Goal: Transaction & Acquisition: Purchase product/service

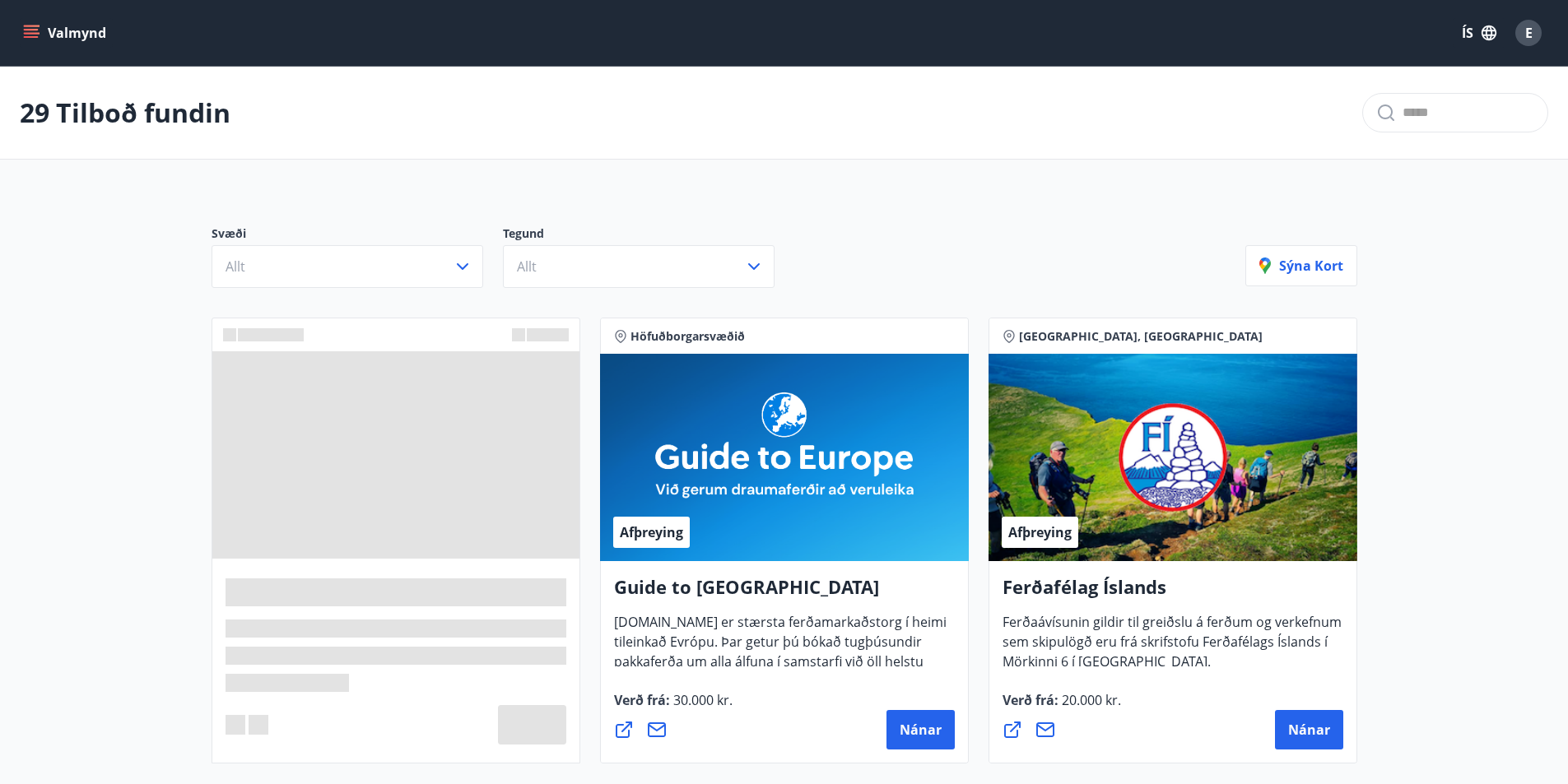
click at [300, 287] on div "Svæði Allt Tegund Allt [PERSON_NAME]" at bounding box center [784, 250] width 1185 height 115
click at [293, 264] on button "Allt" at bounding box center [347, 266] width 271 height 43
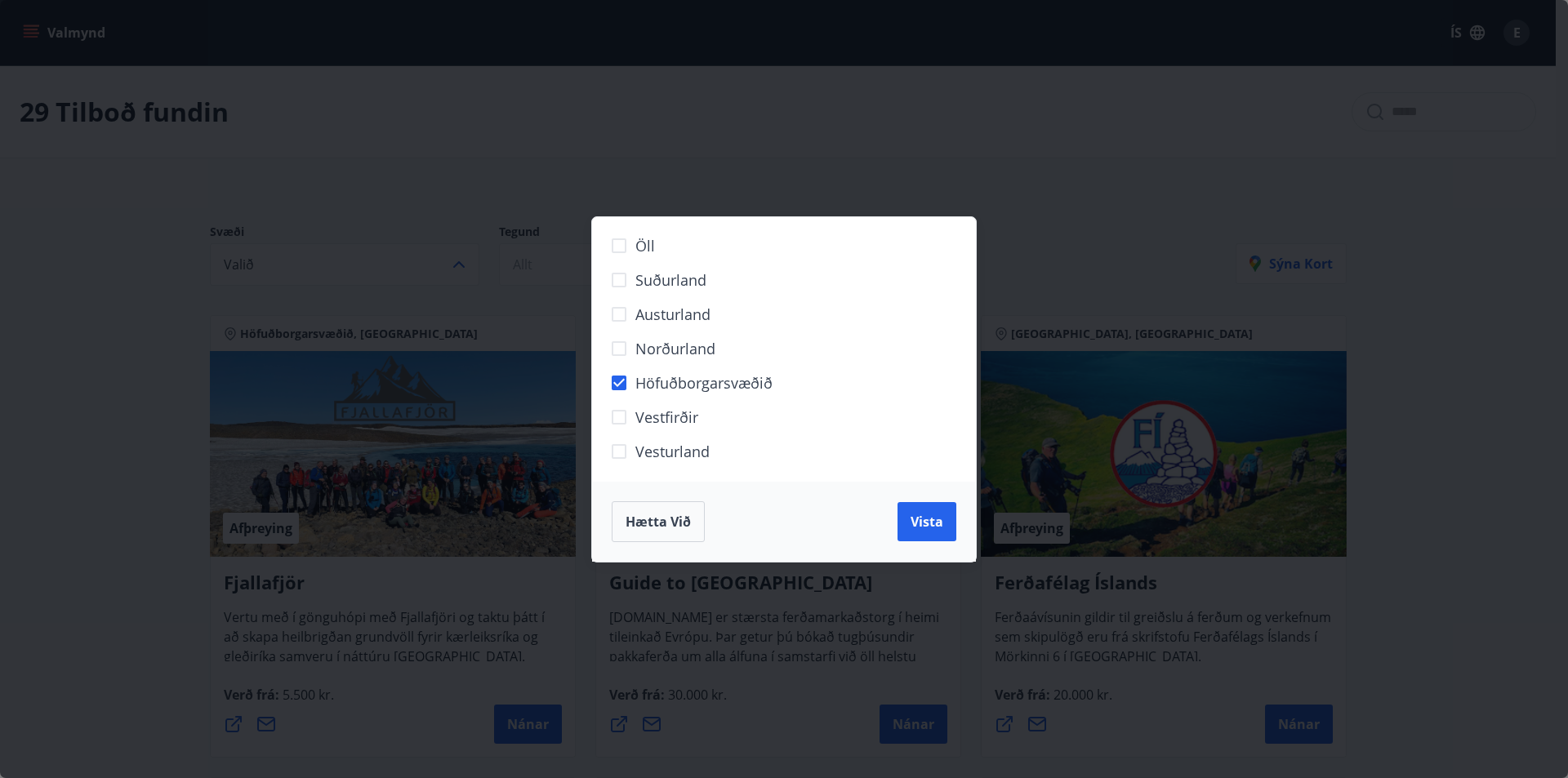
click at [932, 522] on span "Vista" at bounding box center [927, 521] width 33 height 18
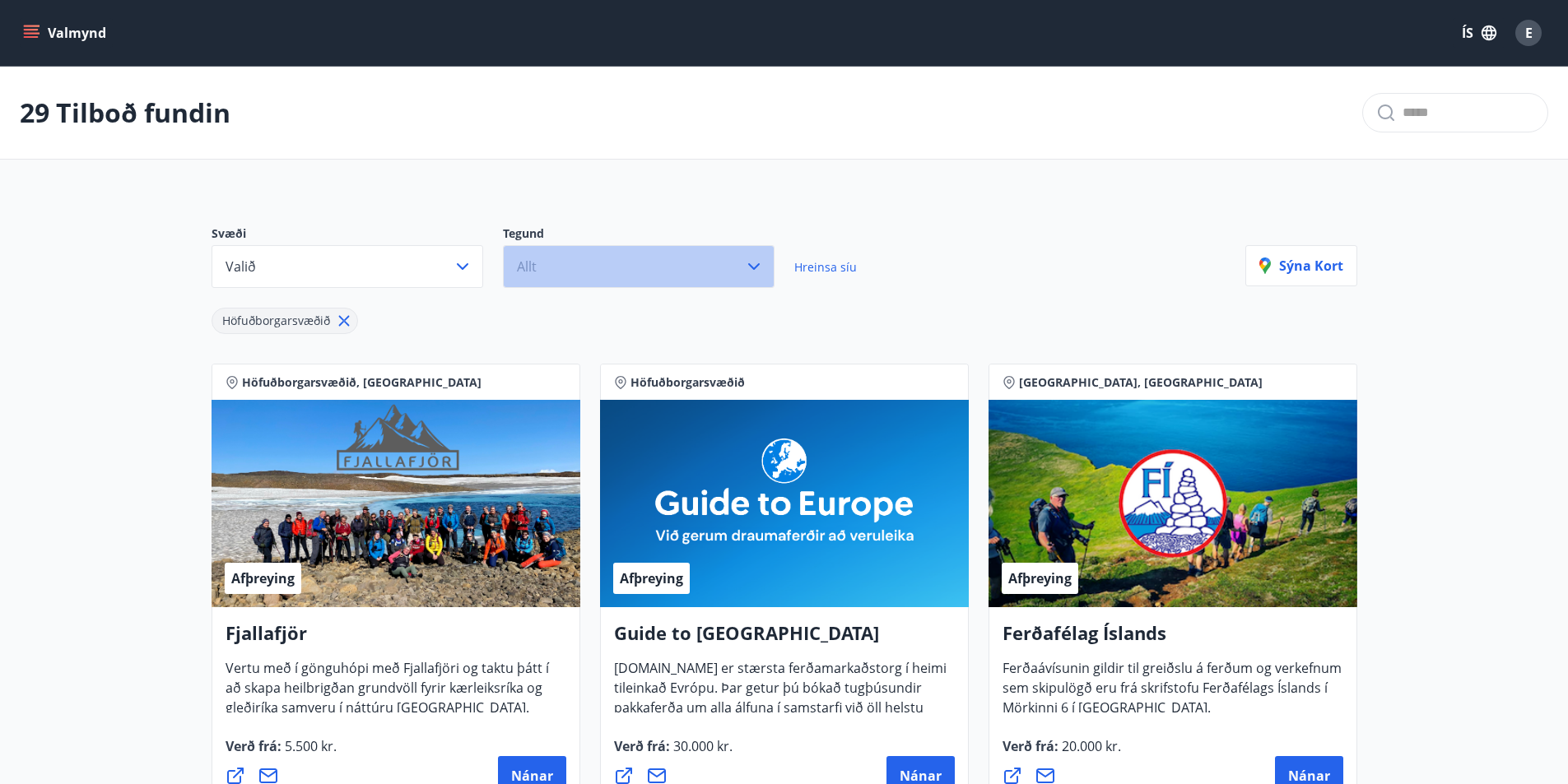
click at [551, 265] on button "Allt" at bounding box center [638, 266] width 271 height 43
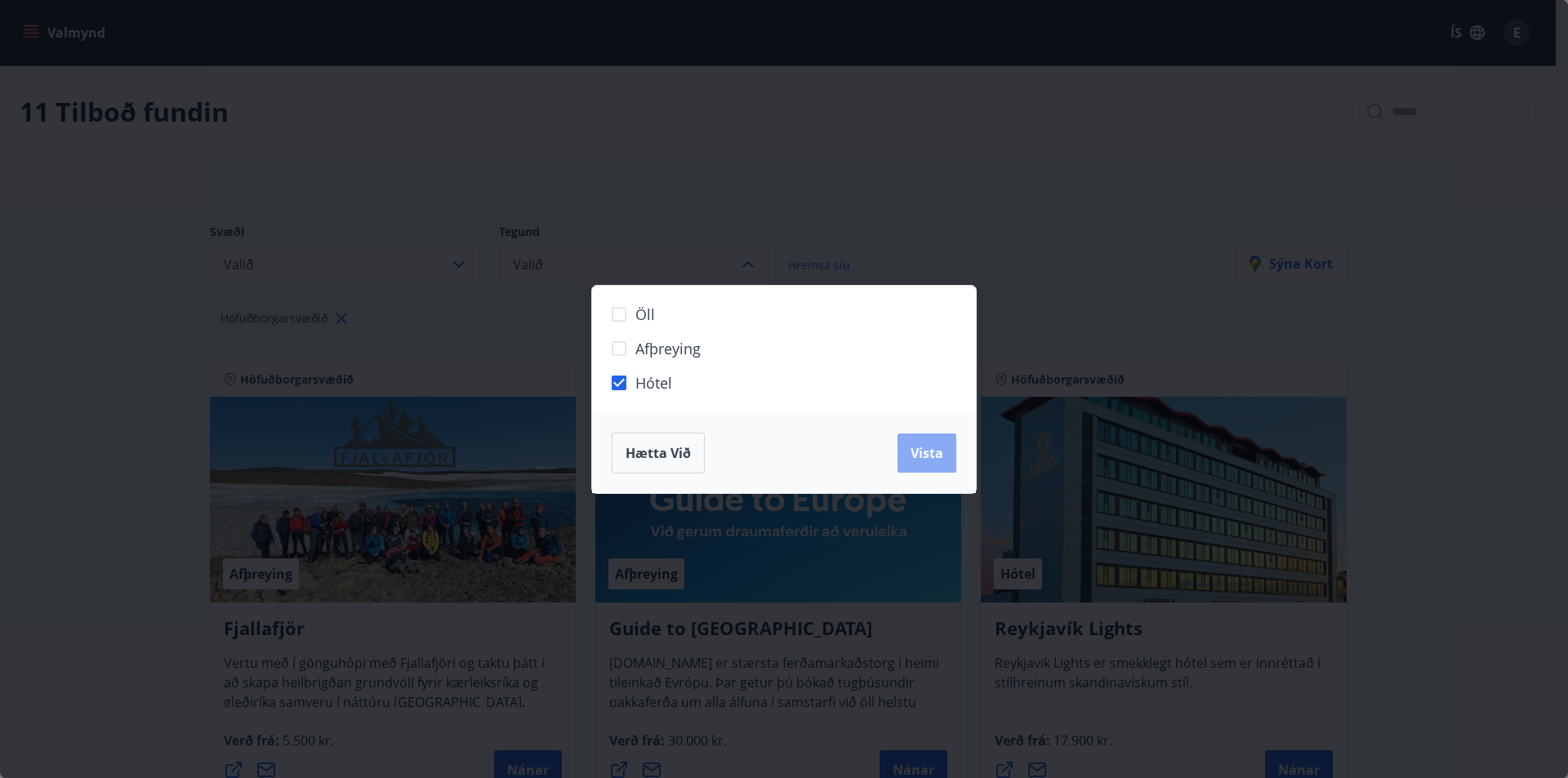
click at [944, 451] on button "Vista" at bounding box center [927, 453] width 58 height 39
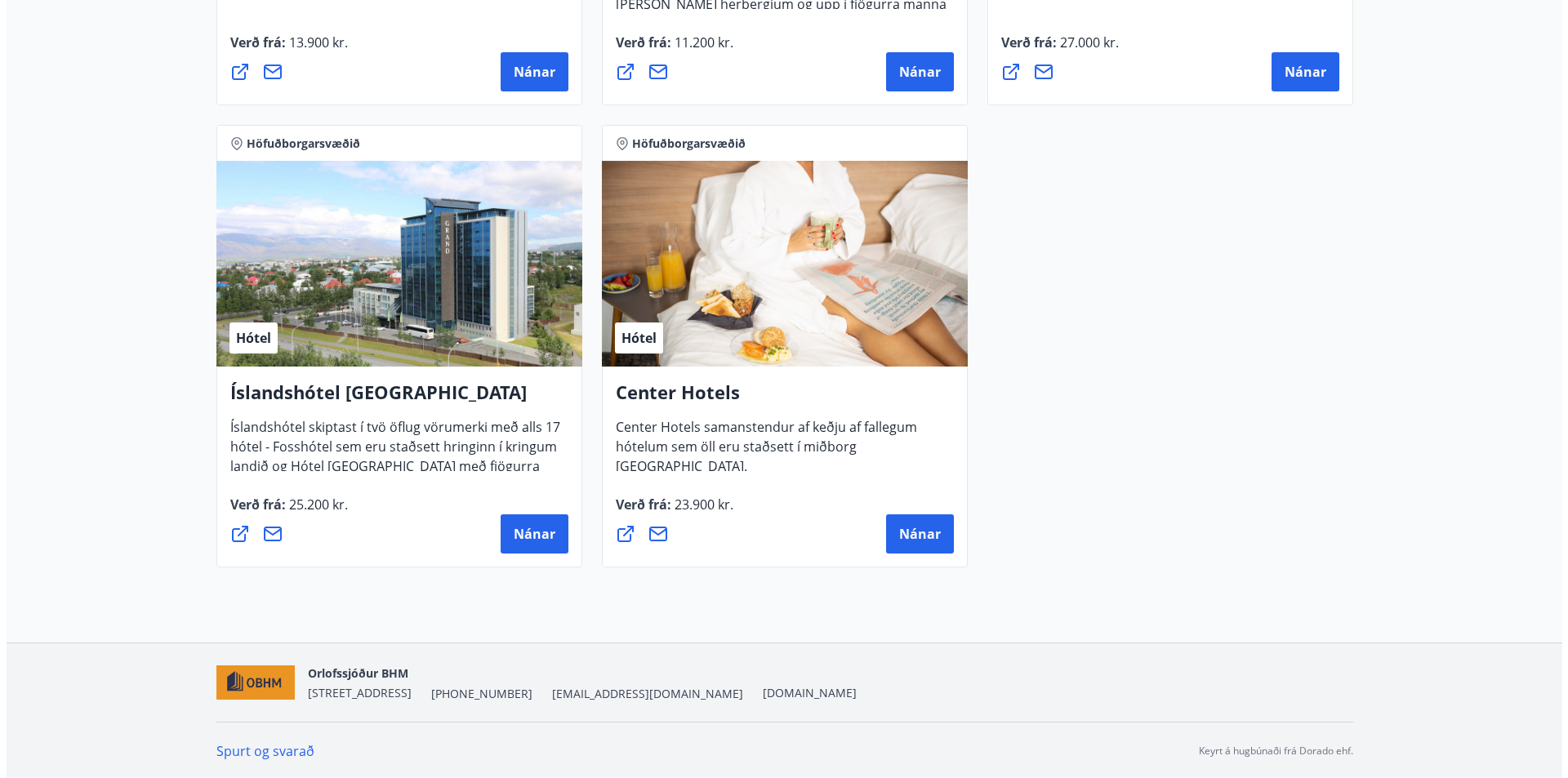
scroll to position [1161, 0]
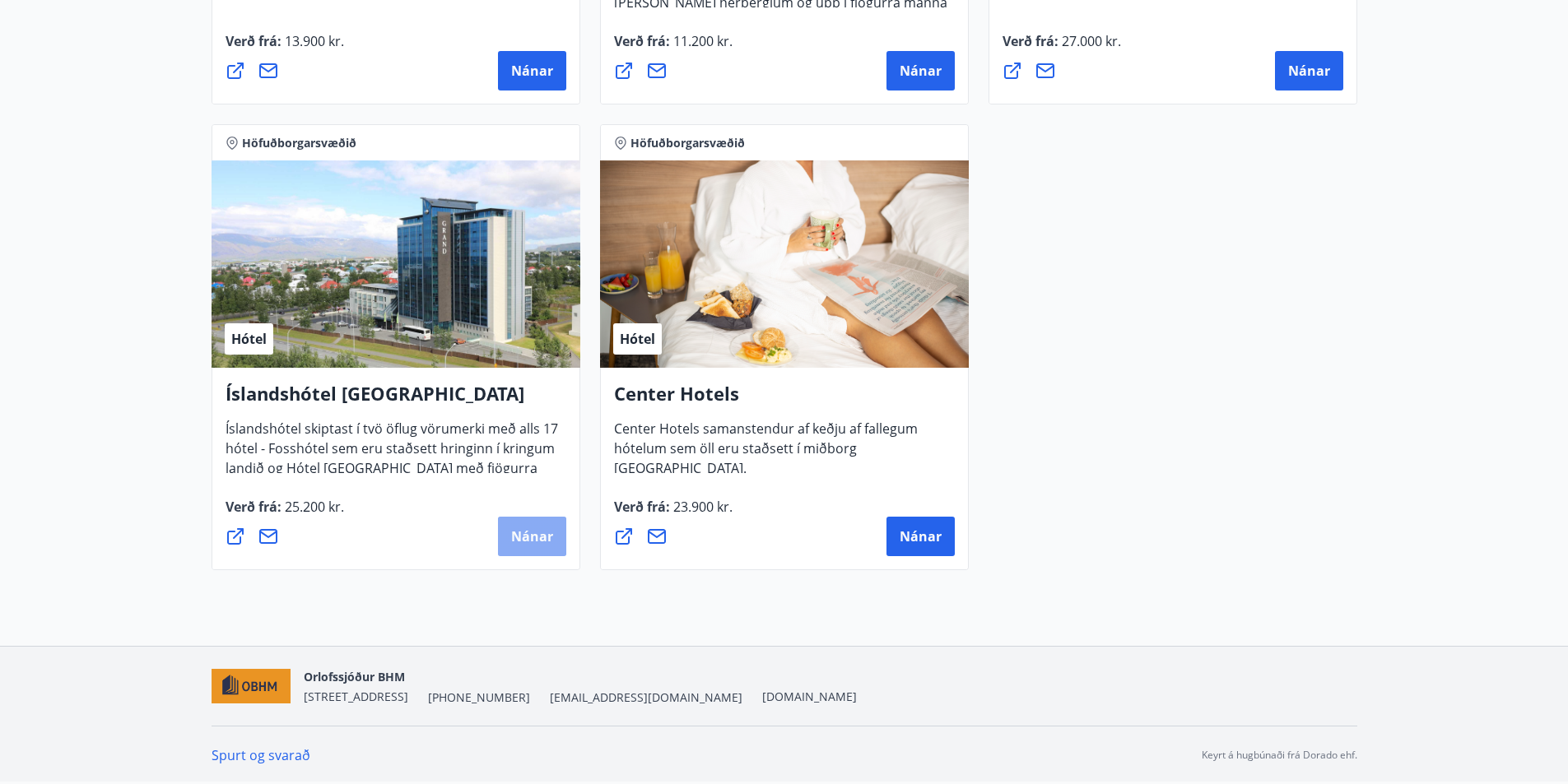
click at [516, 532] on span "Nánar" at bounding box center [532, 536] width 42 height 18
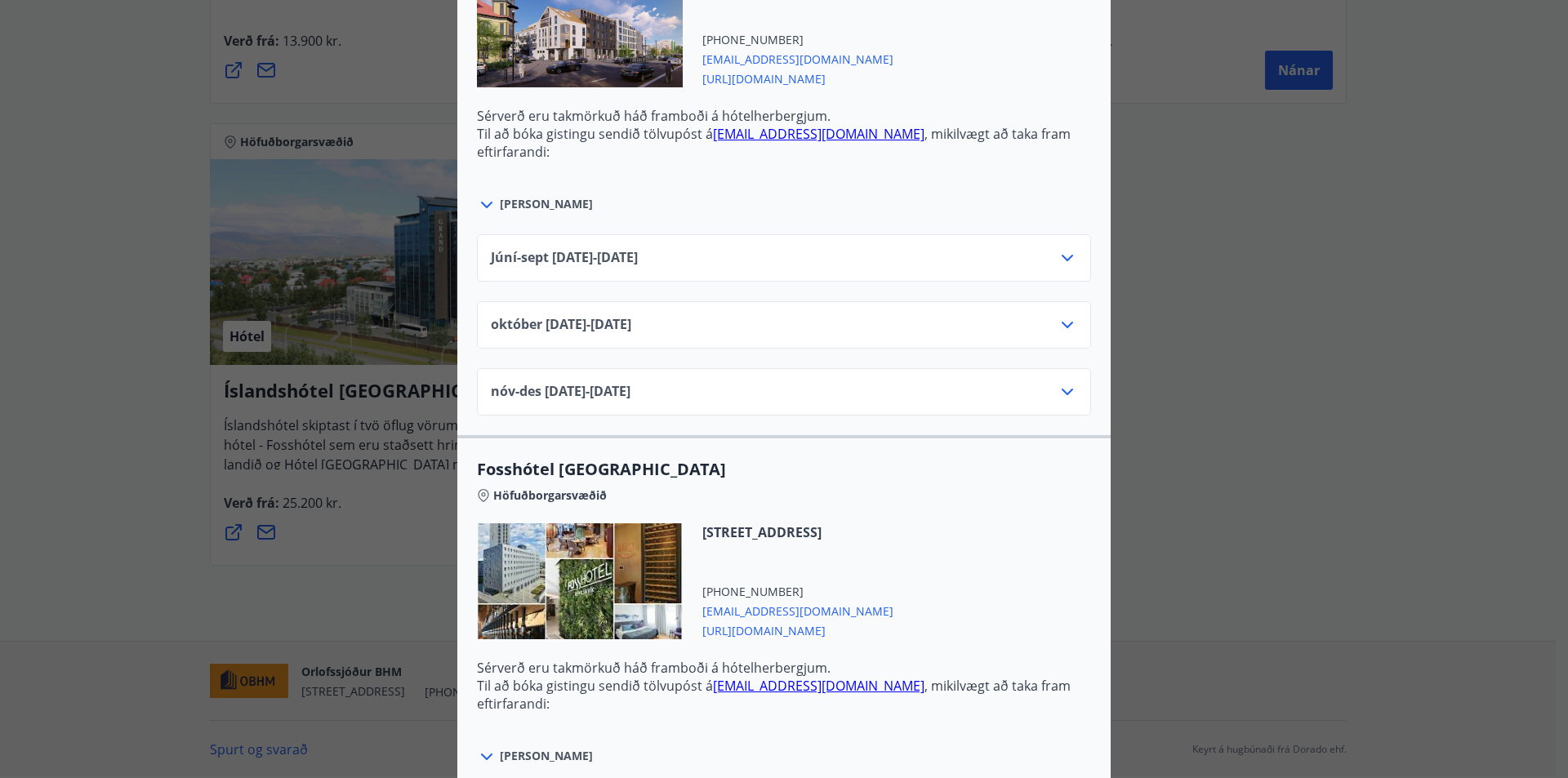
scroll to position [1959, 0]
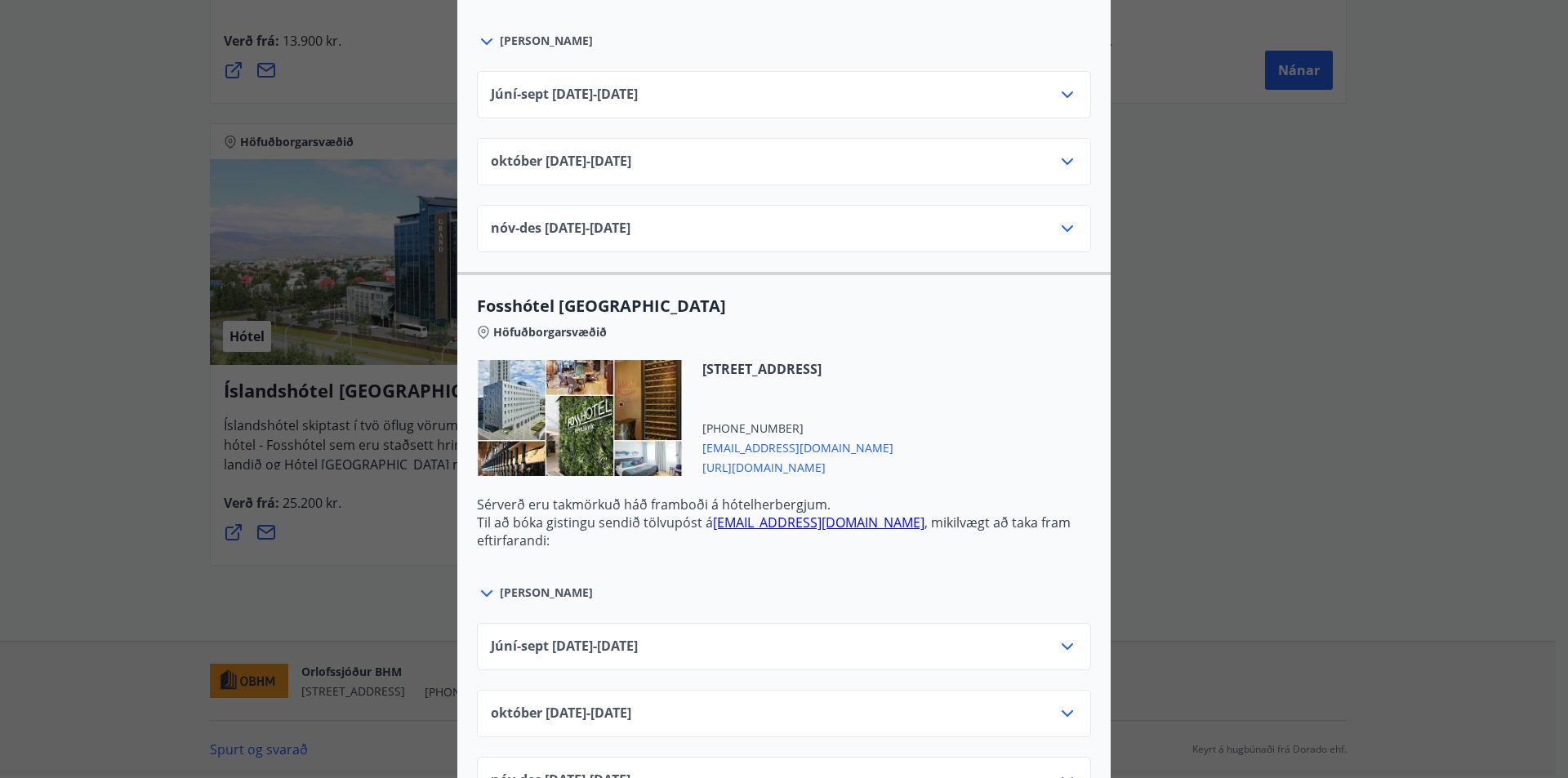
click at [1047, 647] on div "Júní-[DATE]06.25 - [DATE]" at bounding box center [784, 653] width 586 height 33
click at [1062, 648] on icon at bounding box center [1067, 646] width 19 height 19
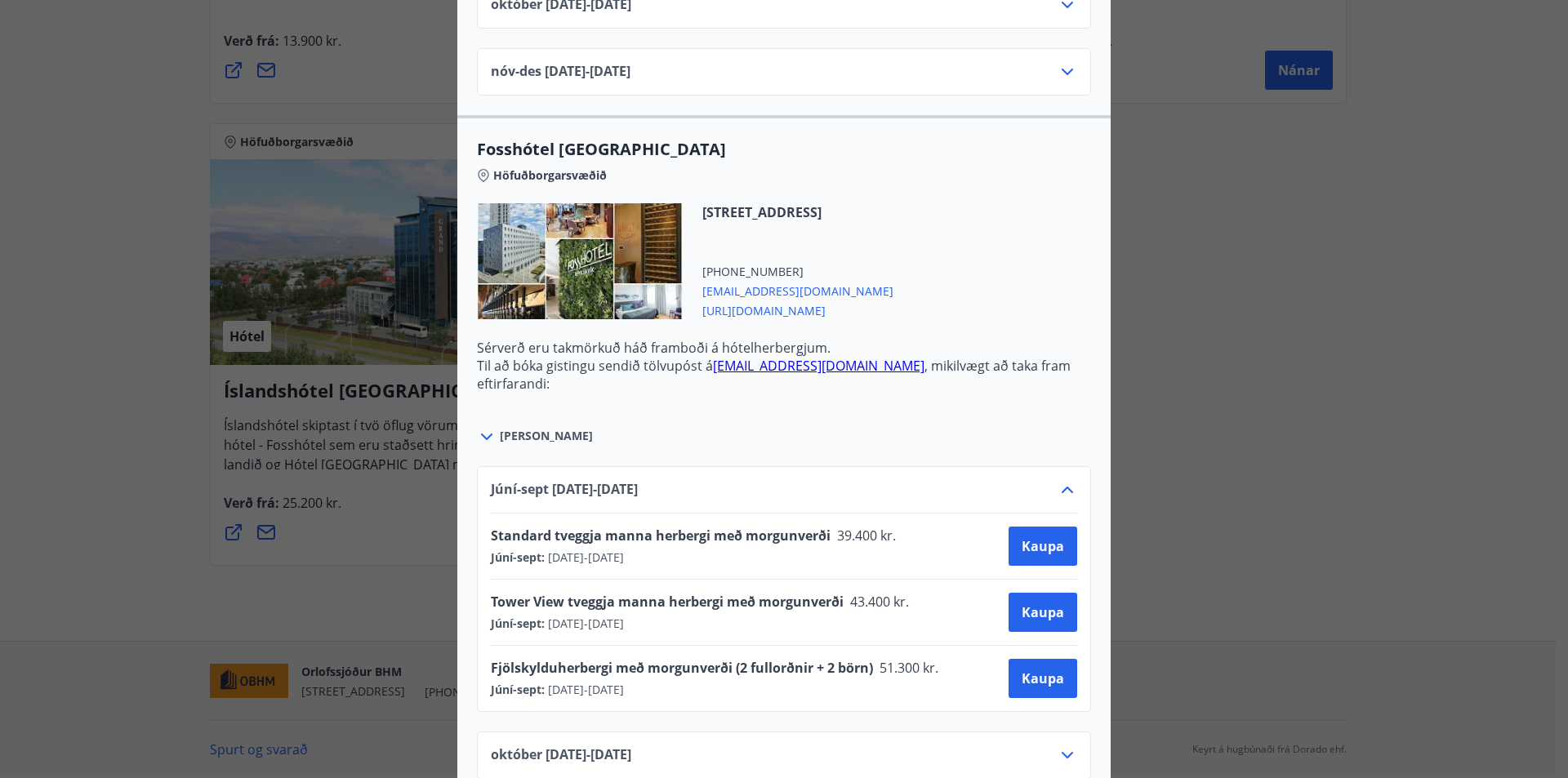
scroll to position [2122, 0]
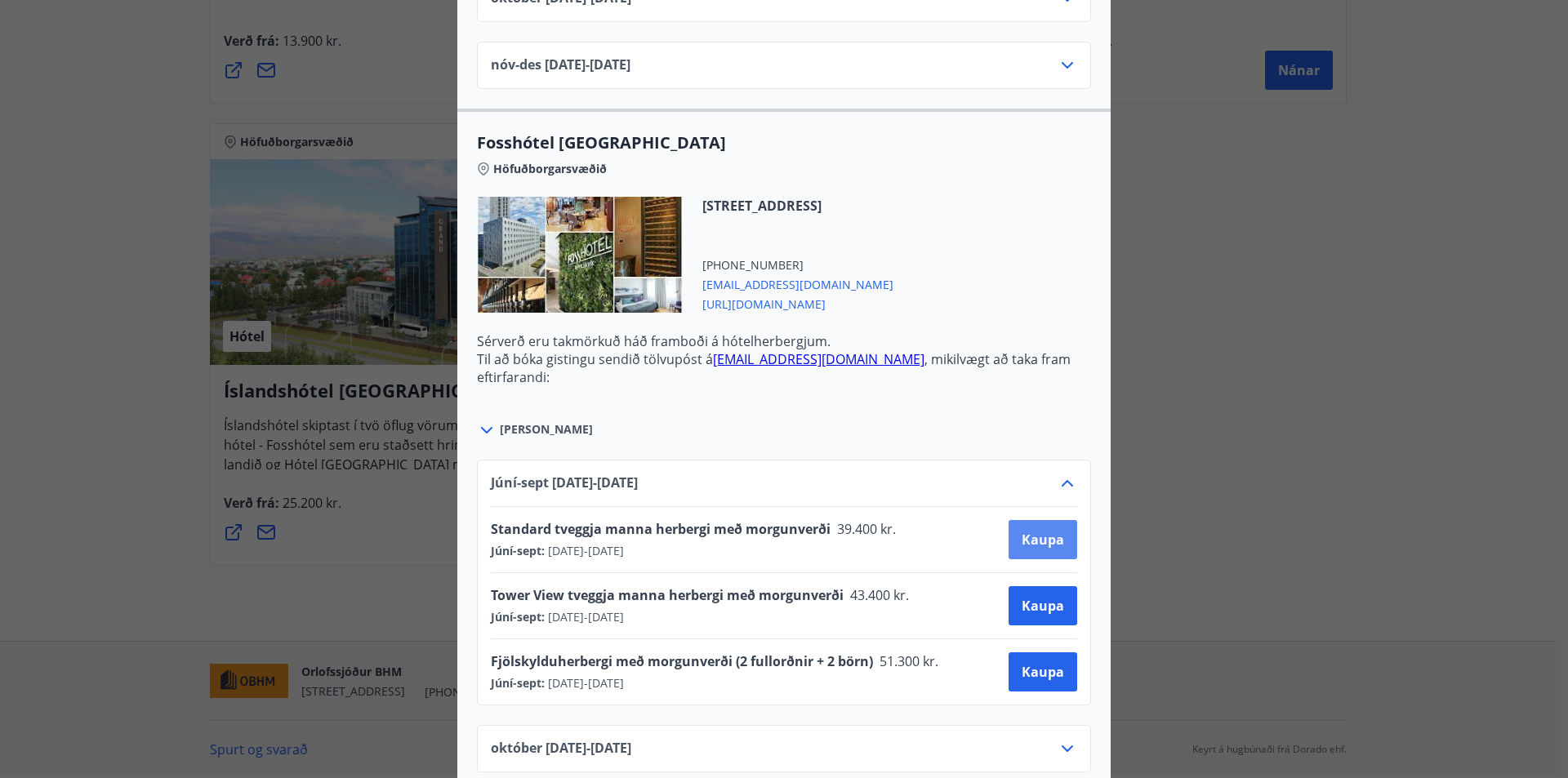
click at [1057, 544] on span "Kaupa" at bounding box center [1043, 539] width 42 height 18
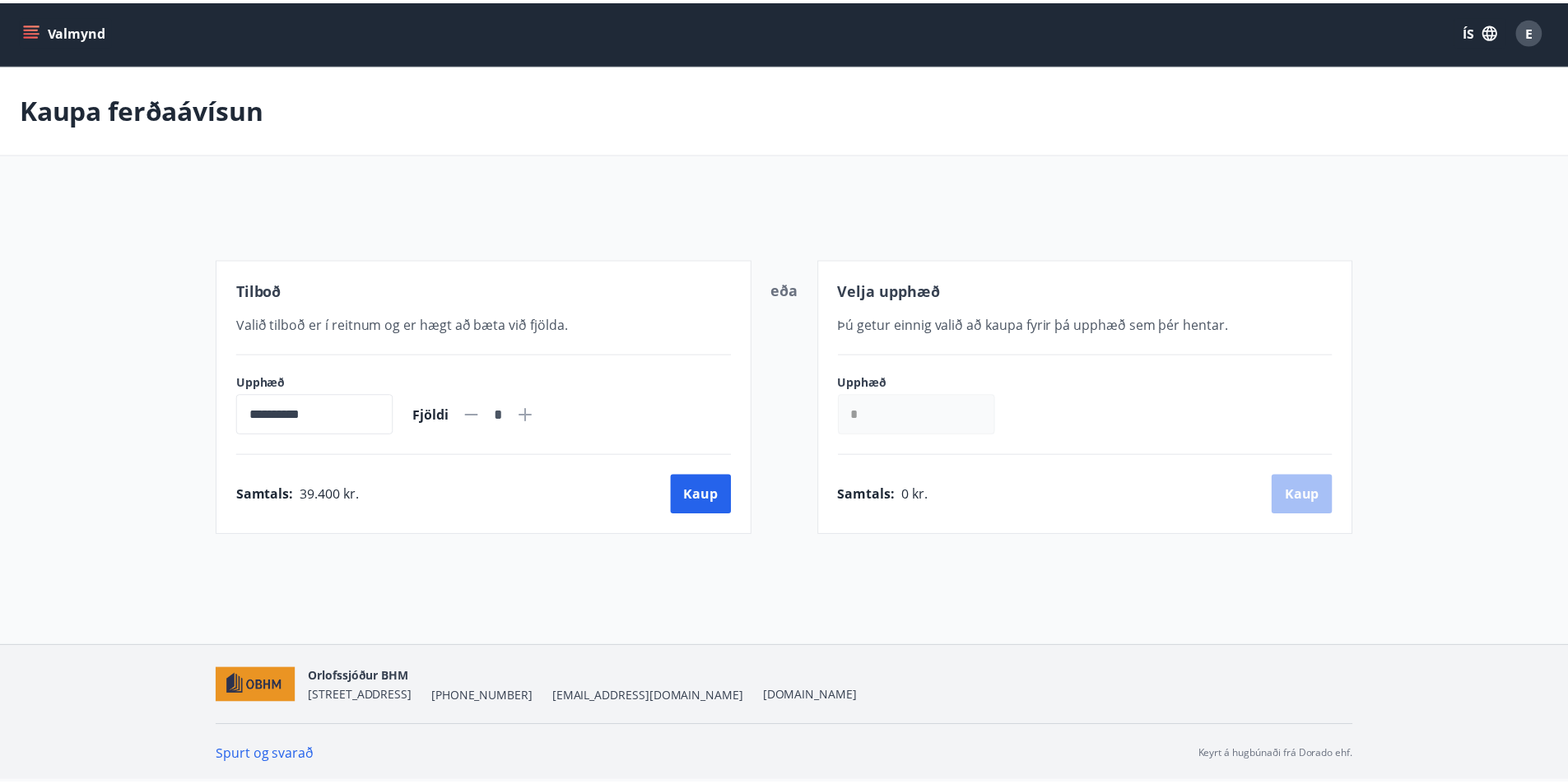
scroll to position [3, 0]
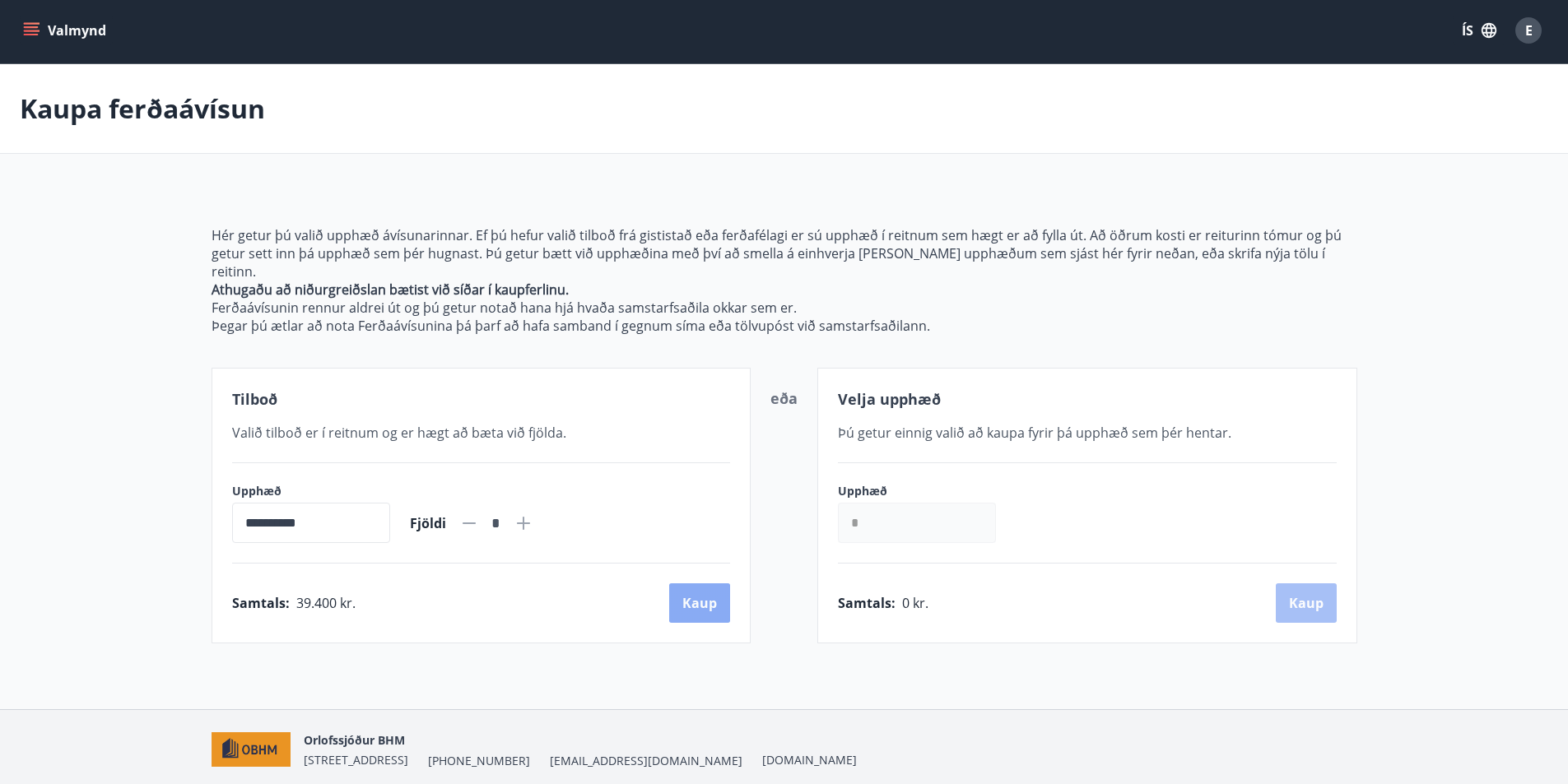
click at [719, 589] on button "Kaup" at bounding box center [699, 603] width 61 height 39
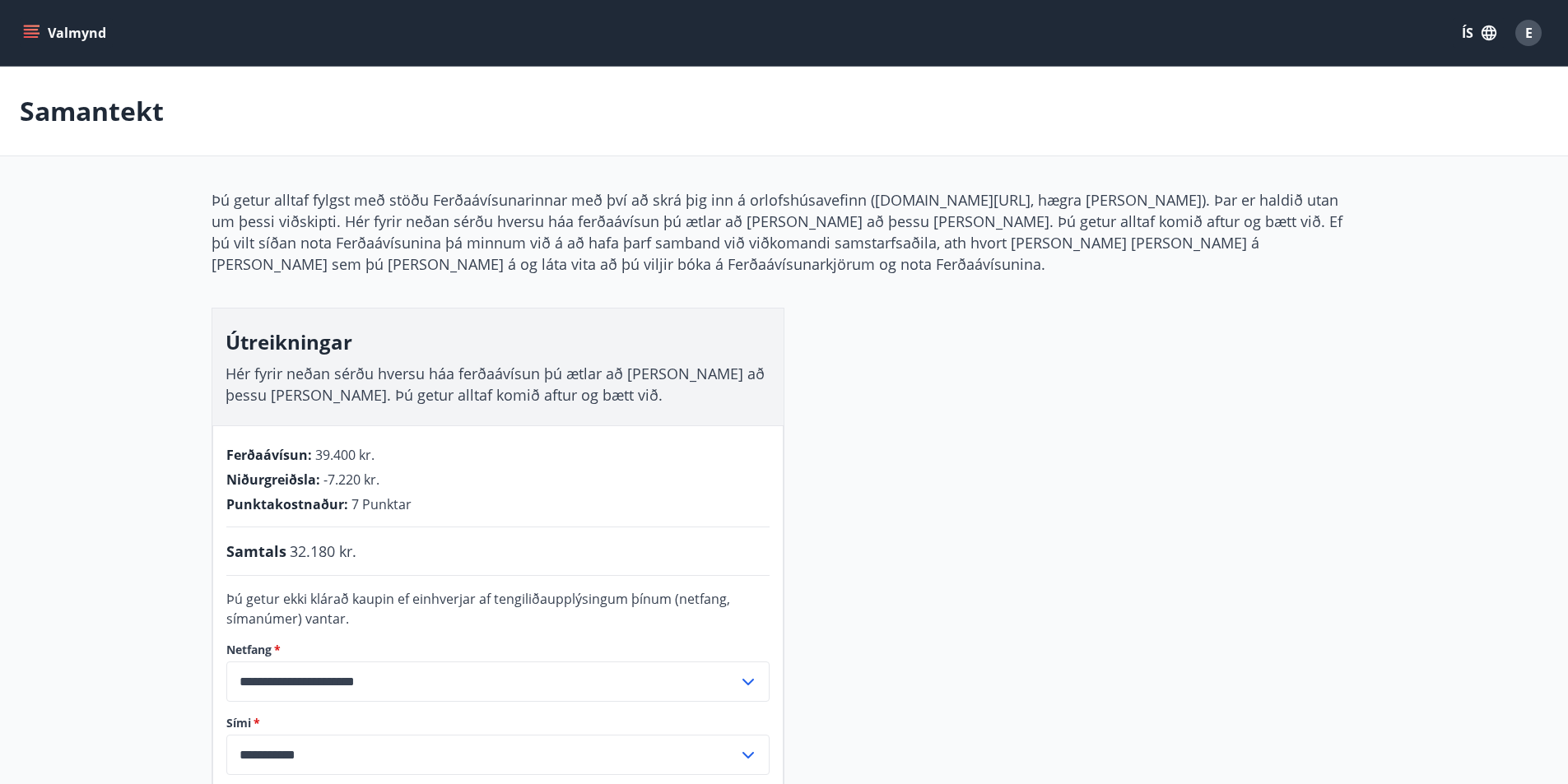
click at [61, 36] on button "Valmynd" at bounding box center [66, 32] width 93 height 30
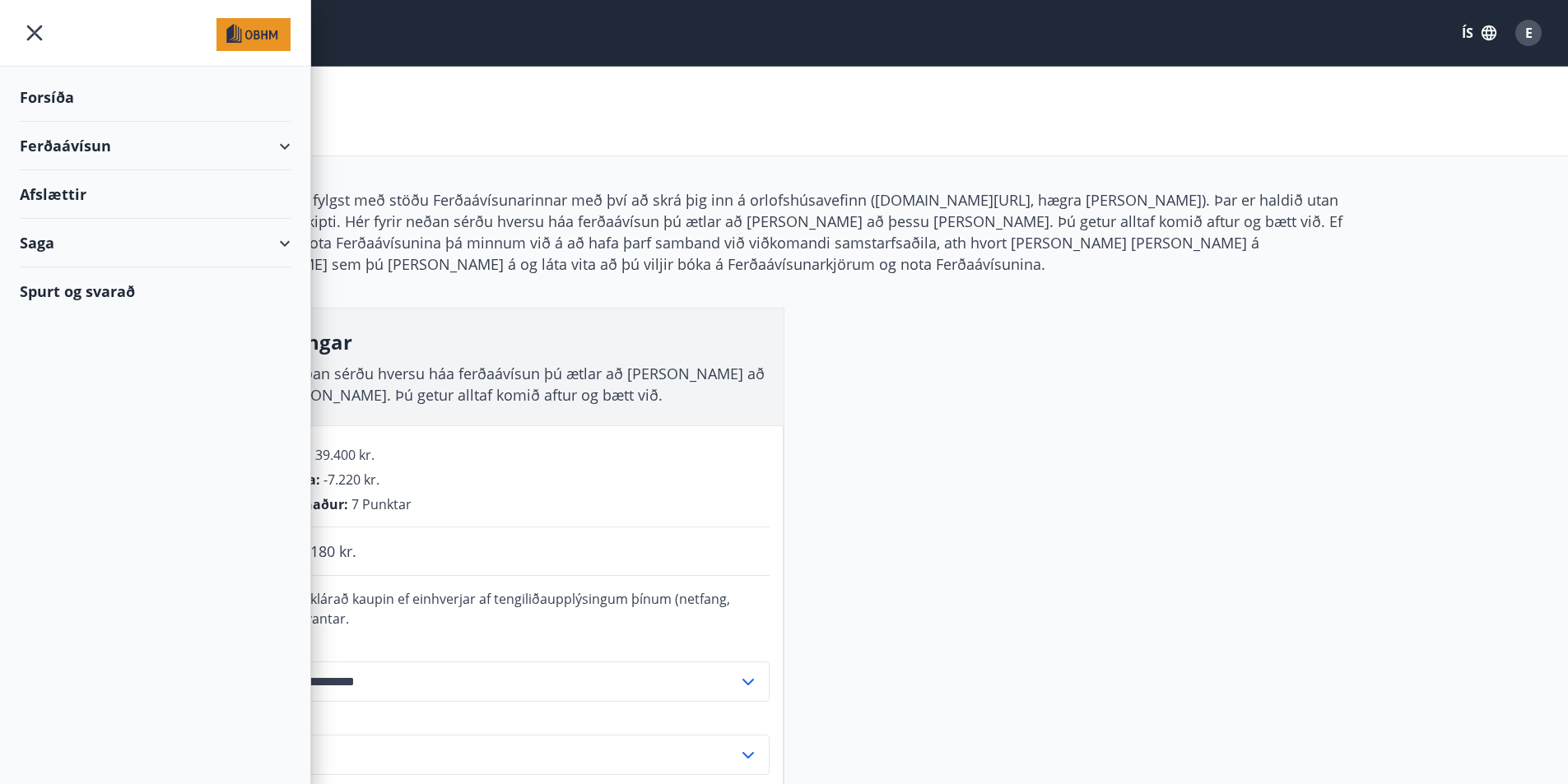
click at [65, 198] on div "Afslættir" at bounding box center [154, 195] width 271 height 49
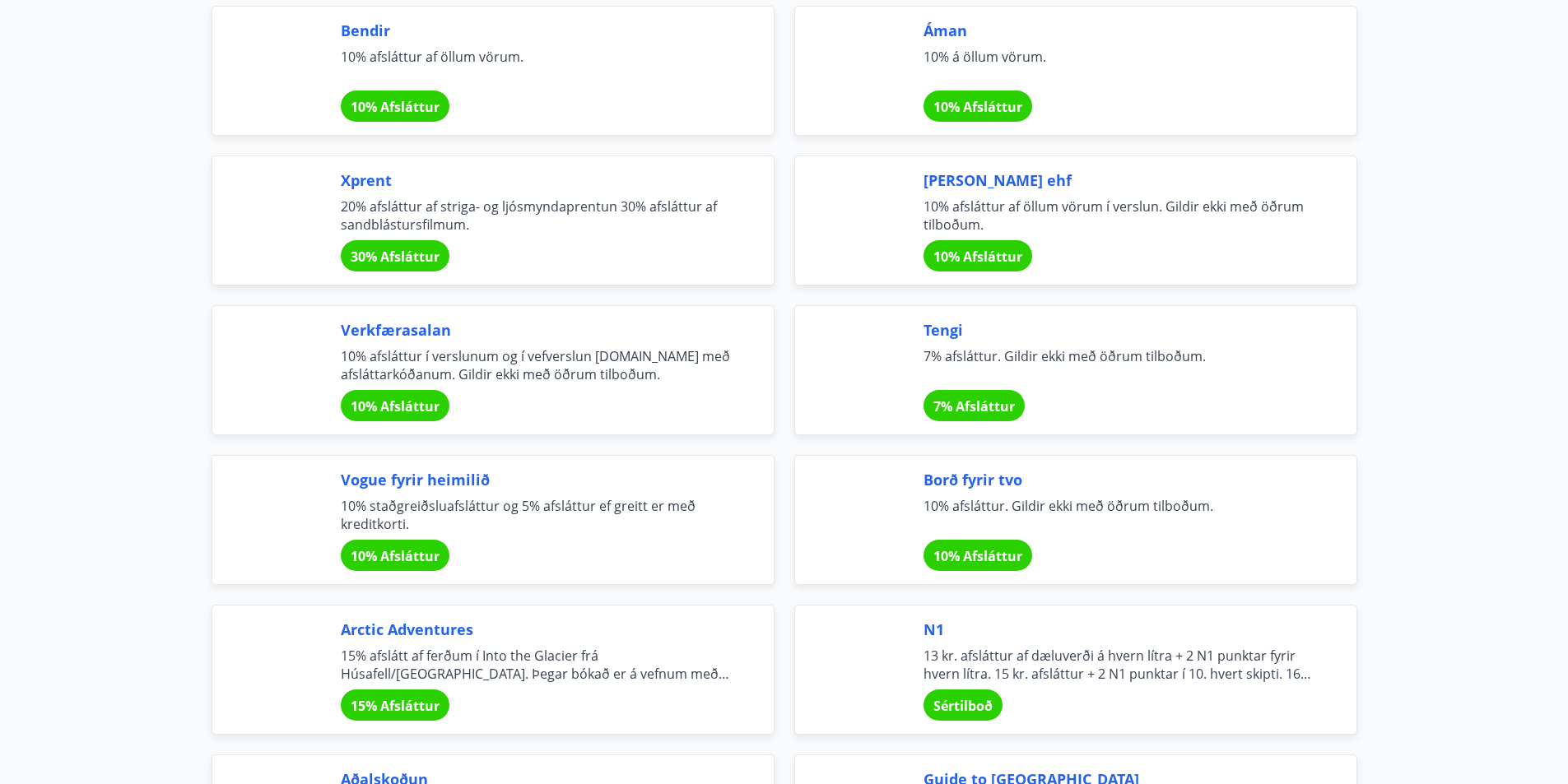
scroll to position [2632, 0]
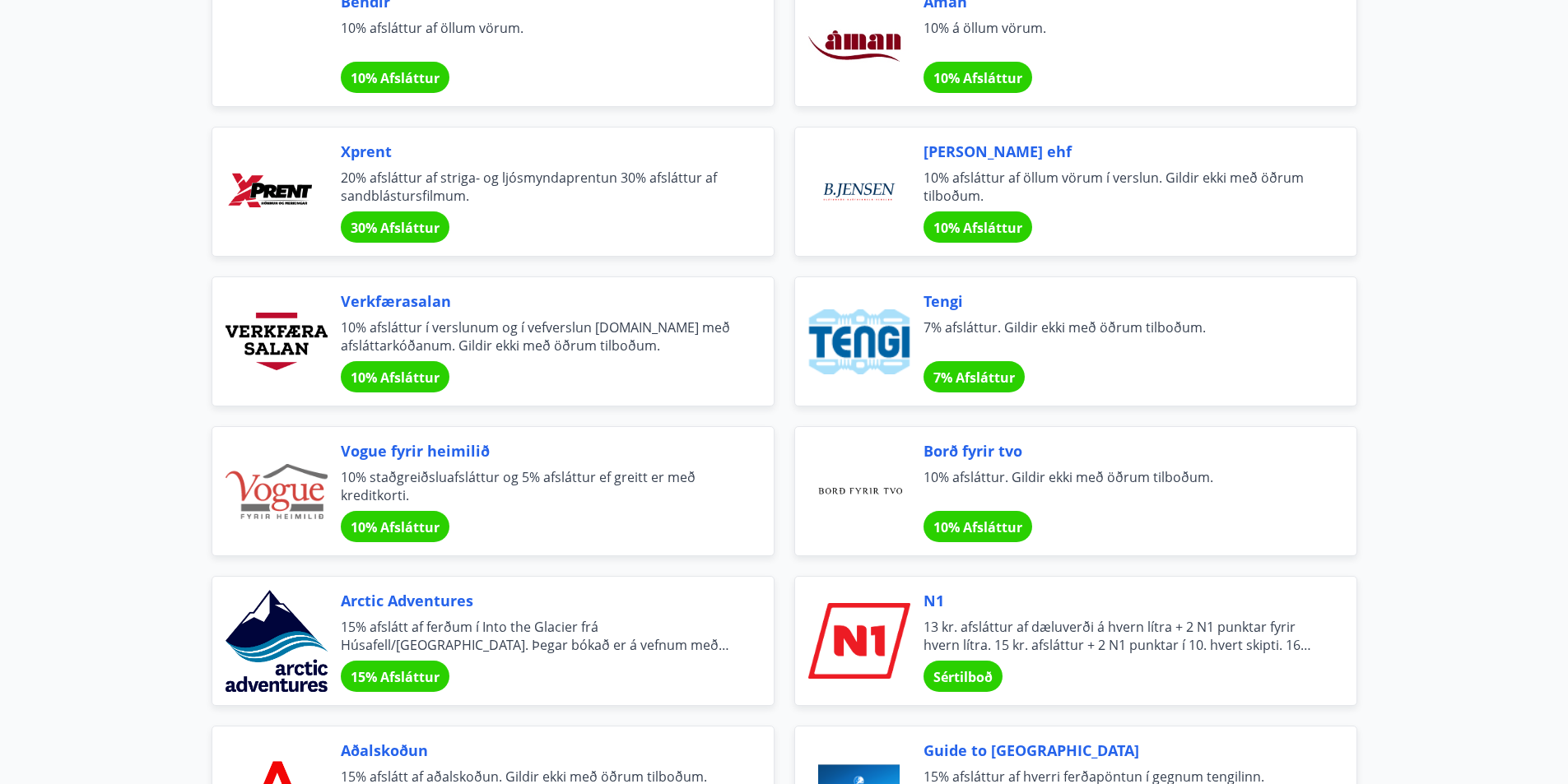
drag, startPoint x: 49, startPoint y: 189, endPoint x: 119, endPoint y: 692, distance: 507.8
click at [119, 692] on main "Afslættir Félagsmenn njóta veglegra tilboða og sérkjara hjá fyrirtækjum og sams…" at bounding box center [784, 417] width 1568 height 5965
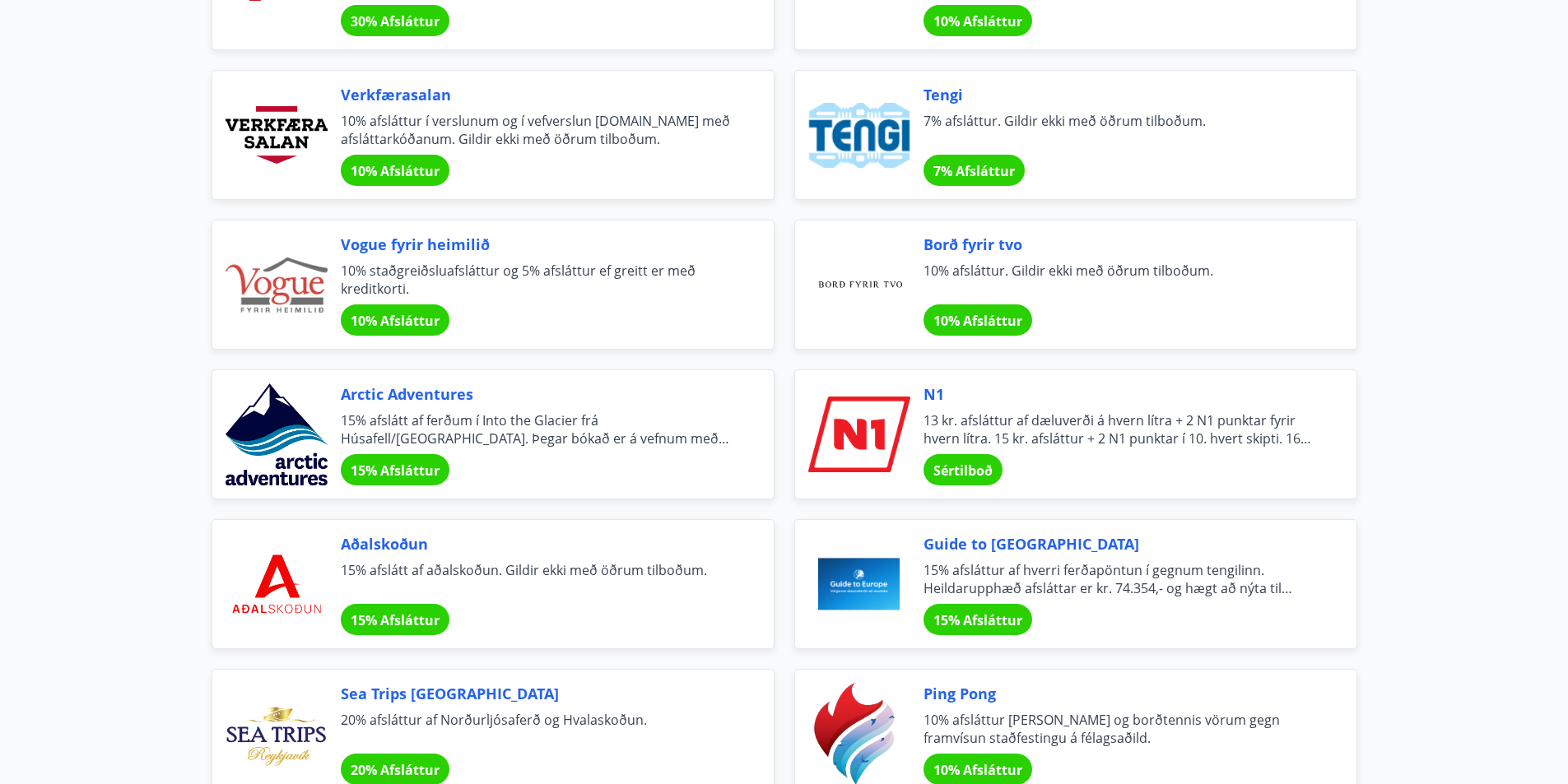
scroll to position [2878, 0]
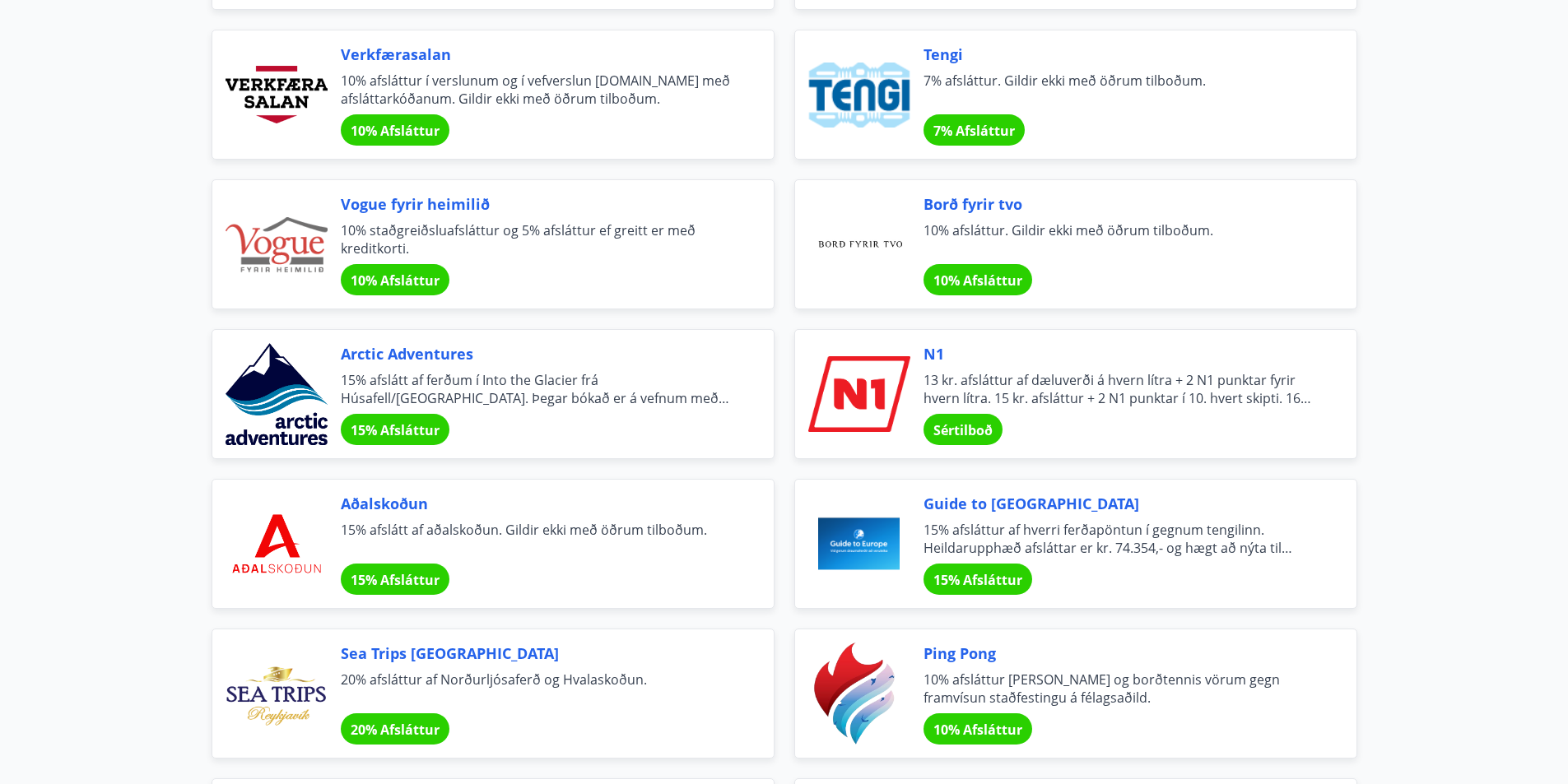
click at [1249, 401] on span "13 kr. afsláttur af dæluverði á hvern lítra + 2 N1 punktar fyrir hvern lítra. 1…" at bounding box center [1120, 389] width 393 height 36
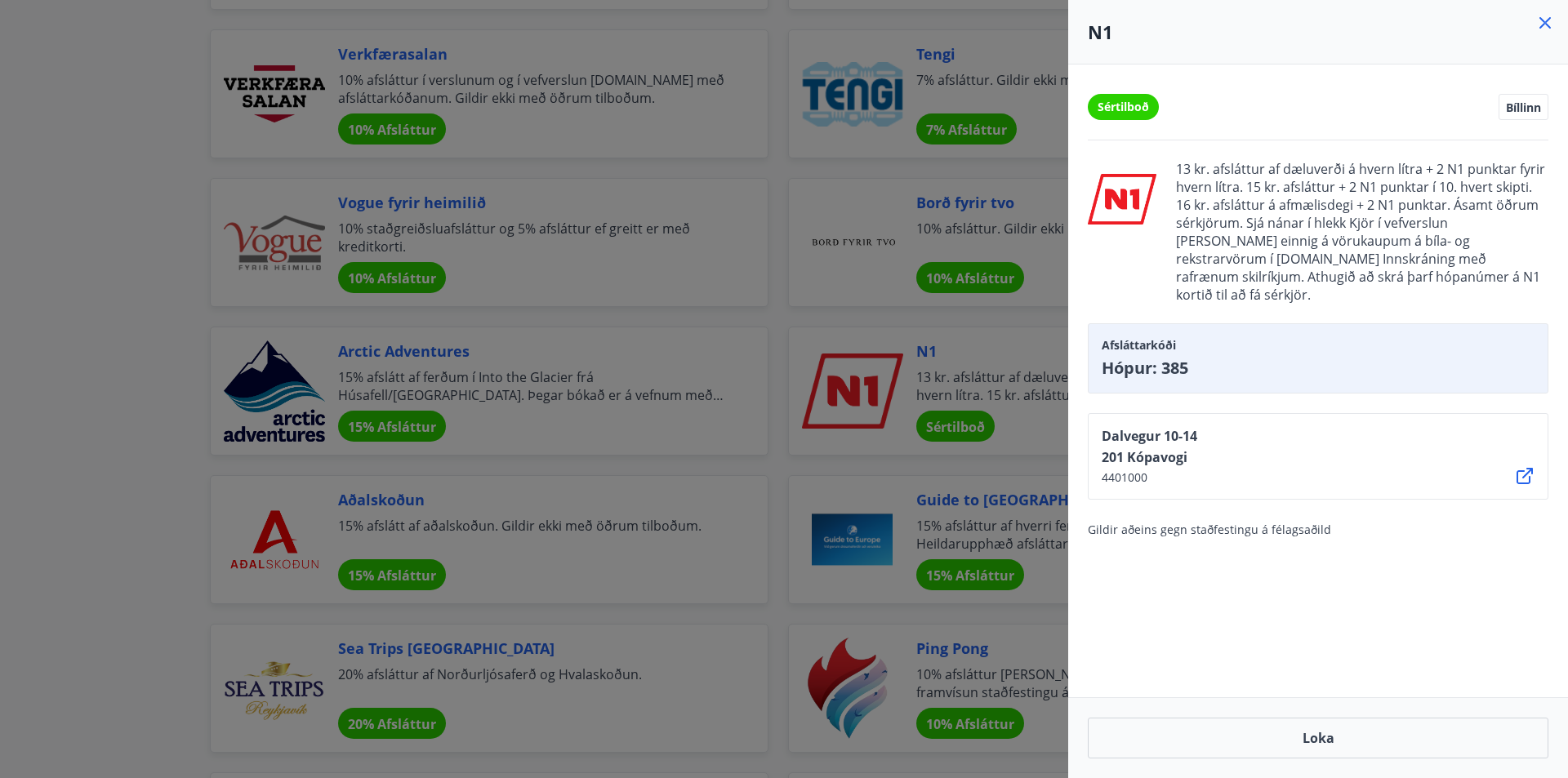
click at [1239, 413] on div "Dalvegur 10-14 201 Kópavogi 4401000" at bounding box center [1318, 456] width 461 height 86
click at [1541, 27] on icon at bounding box center [1544, 22] width 11 height 11
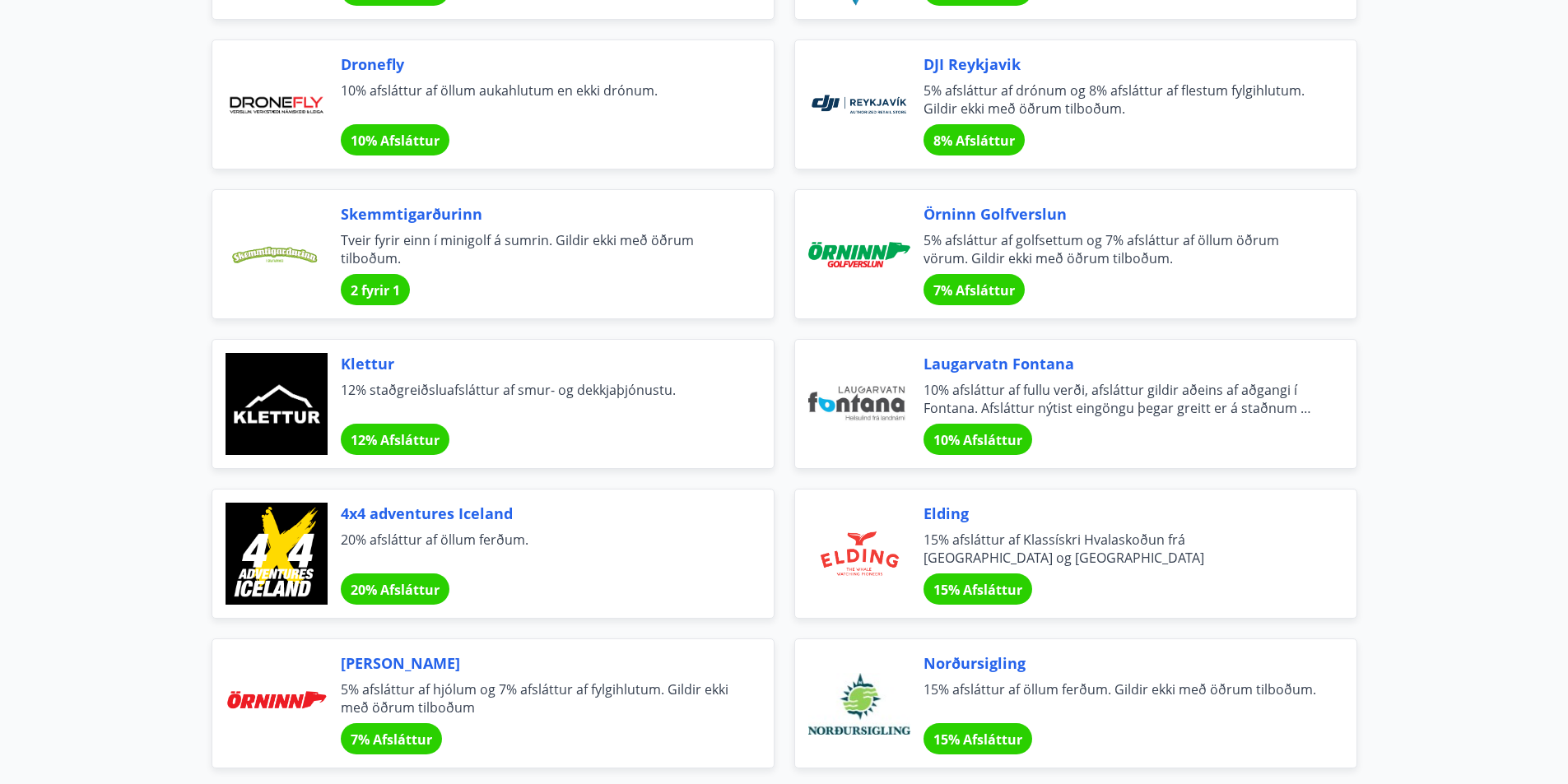
scroll to position [3619, 0]
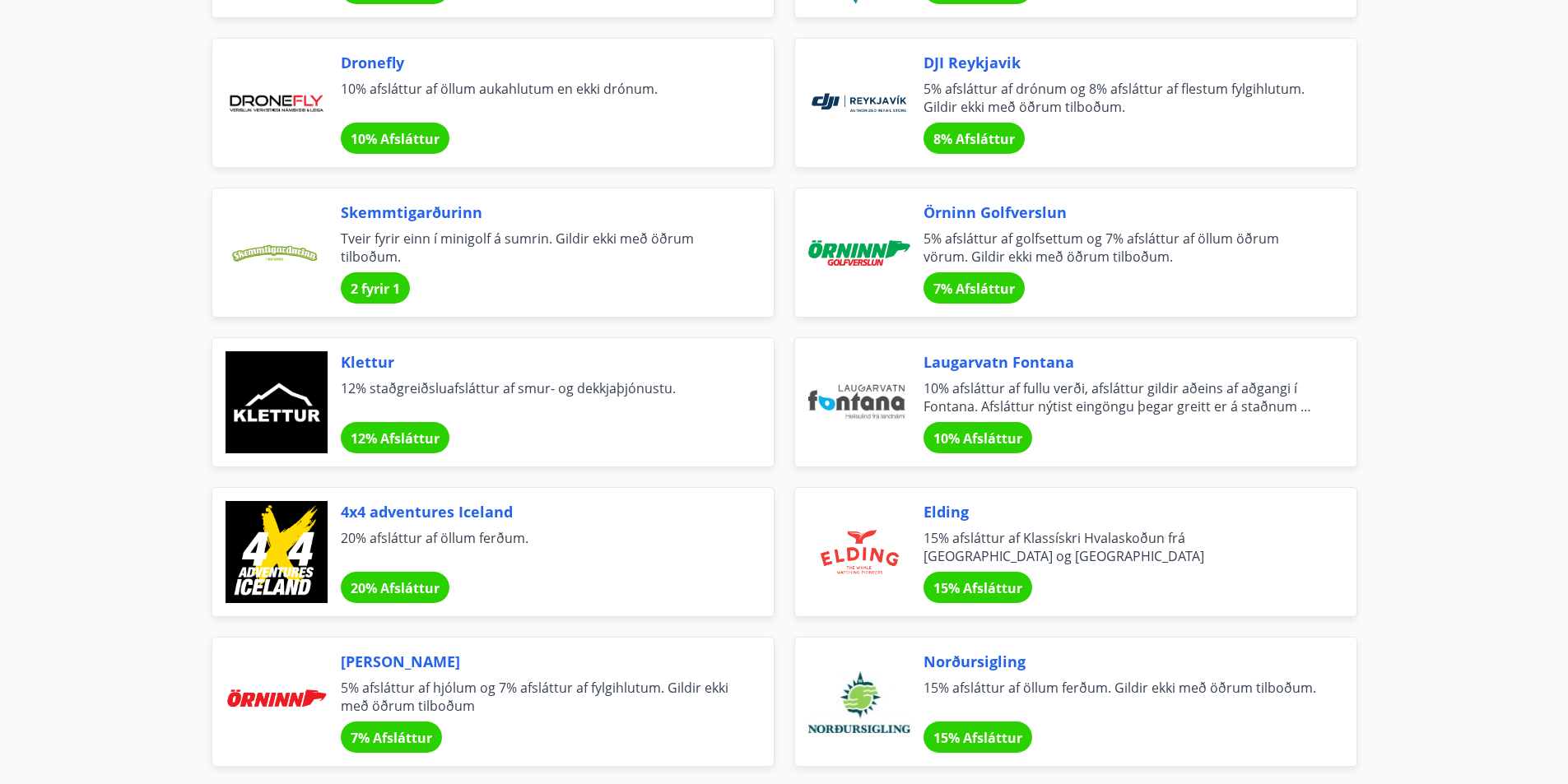
click at [405, 514] on span "4x4 adventures Iceland" at bounding box center [537, 511] width 393 height 21
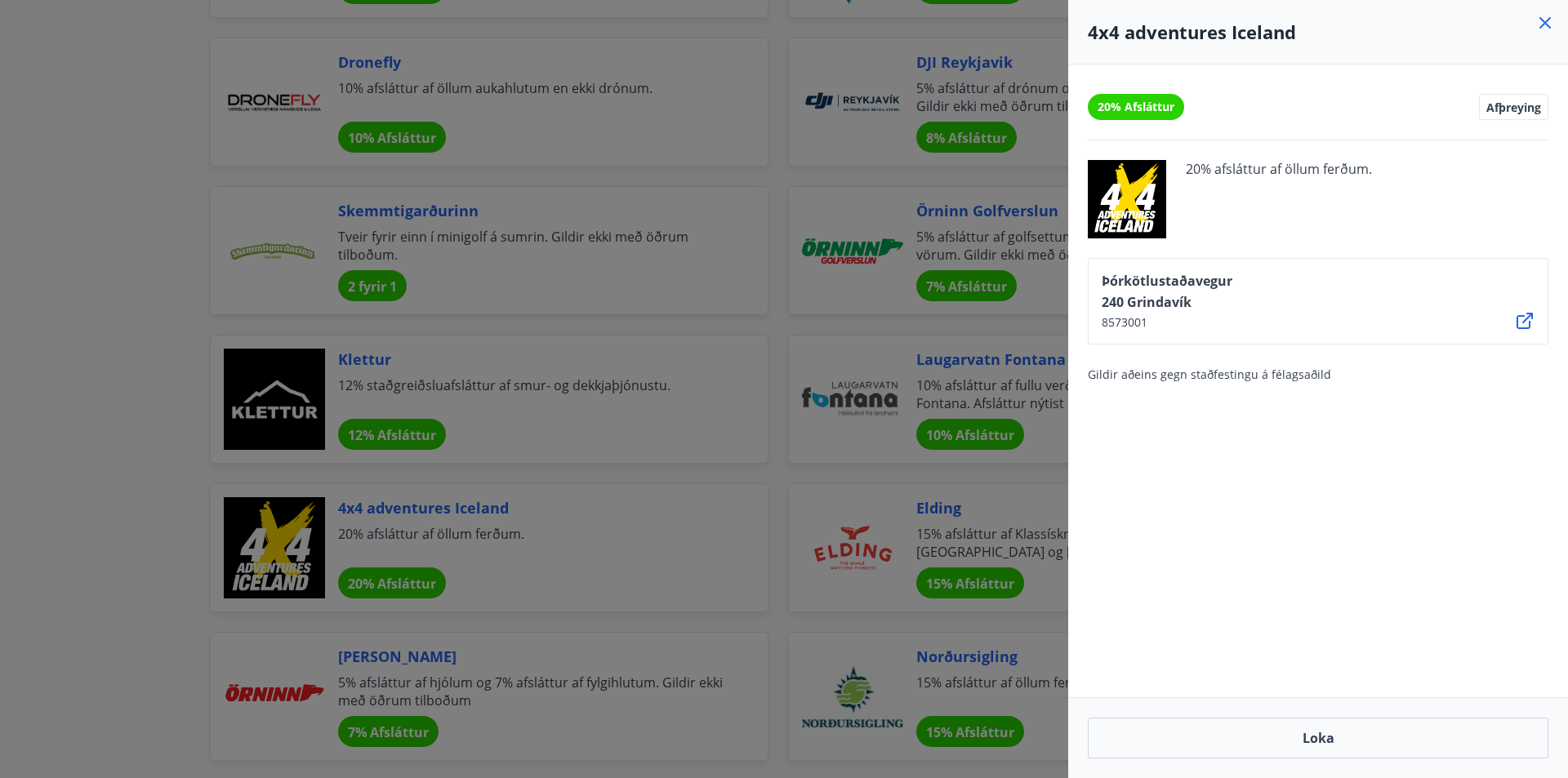
click at [1538, 23] on icon at bounding box center [1544, 22] width 19 height 19
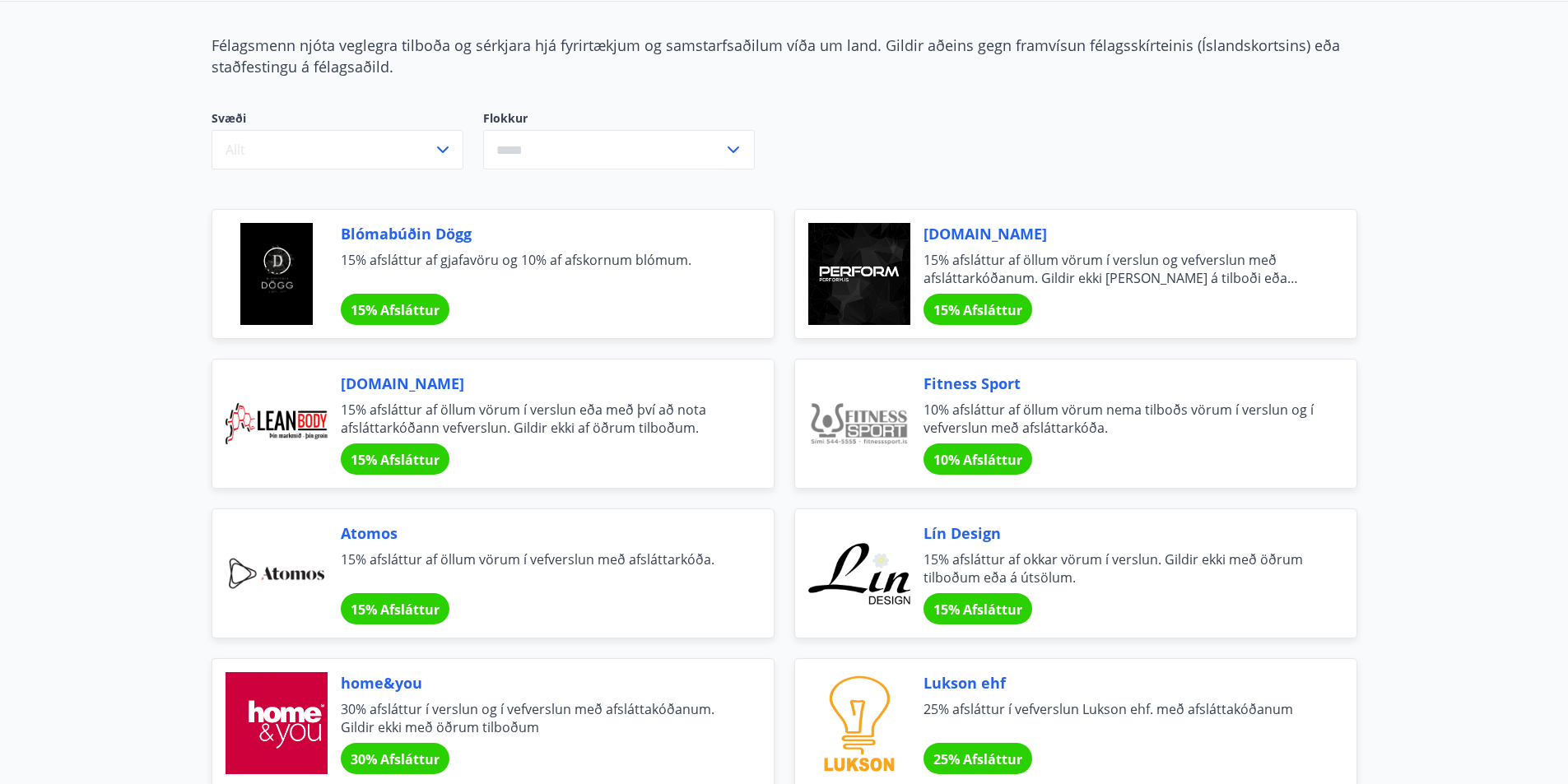
scroll to position [0, 0]
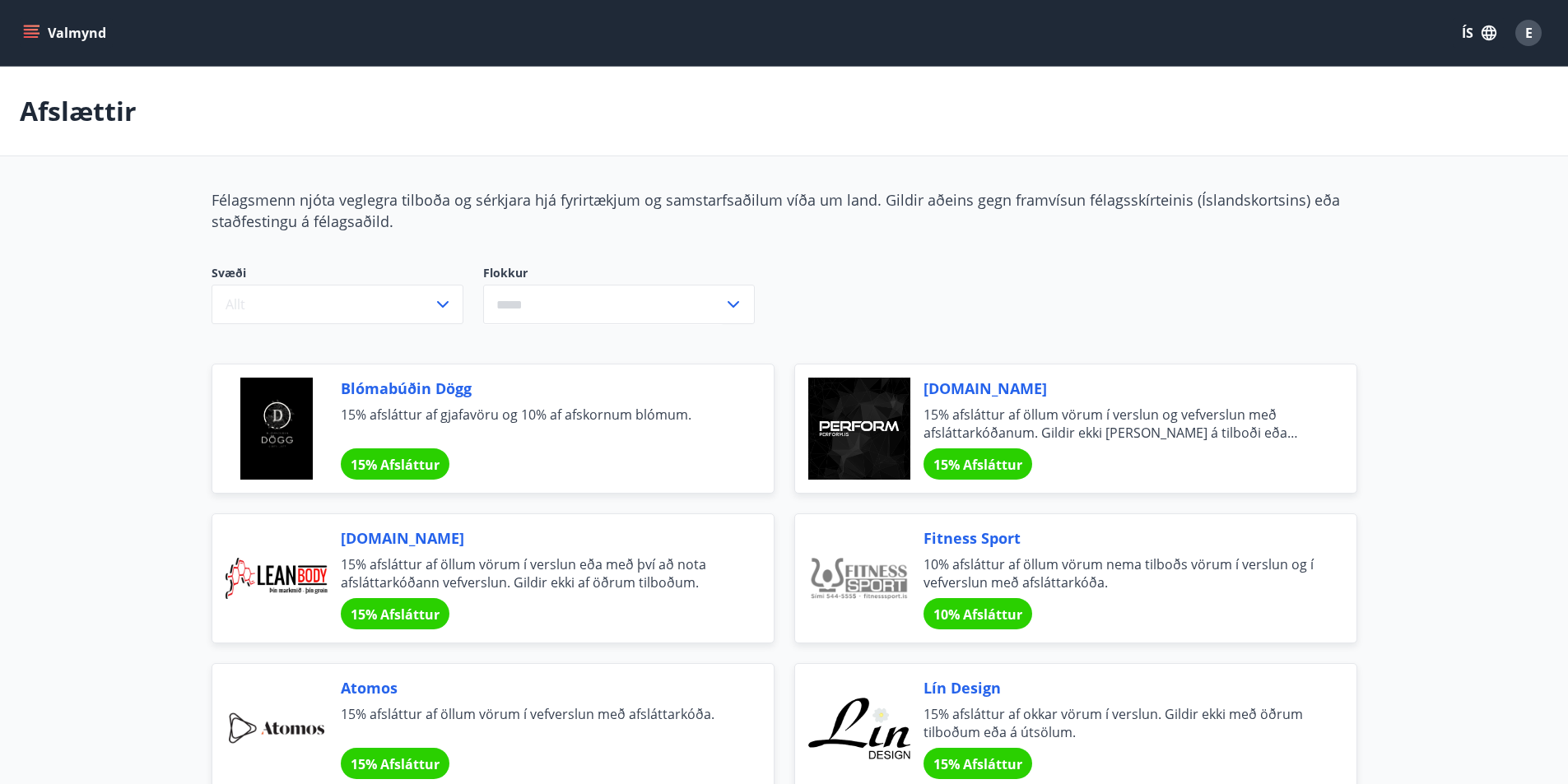
click at [35, 28] on icon "menu" at bounding box center [31, 32] width 16 height 16
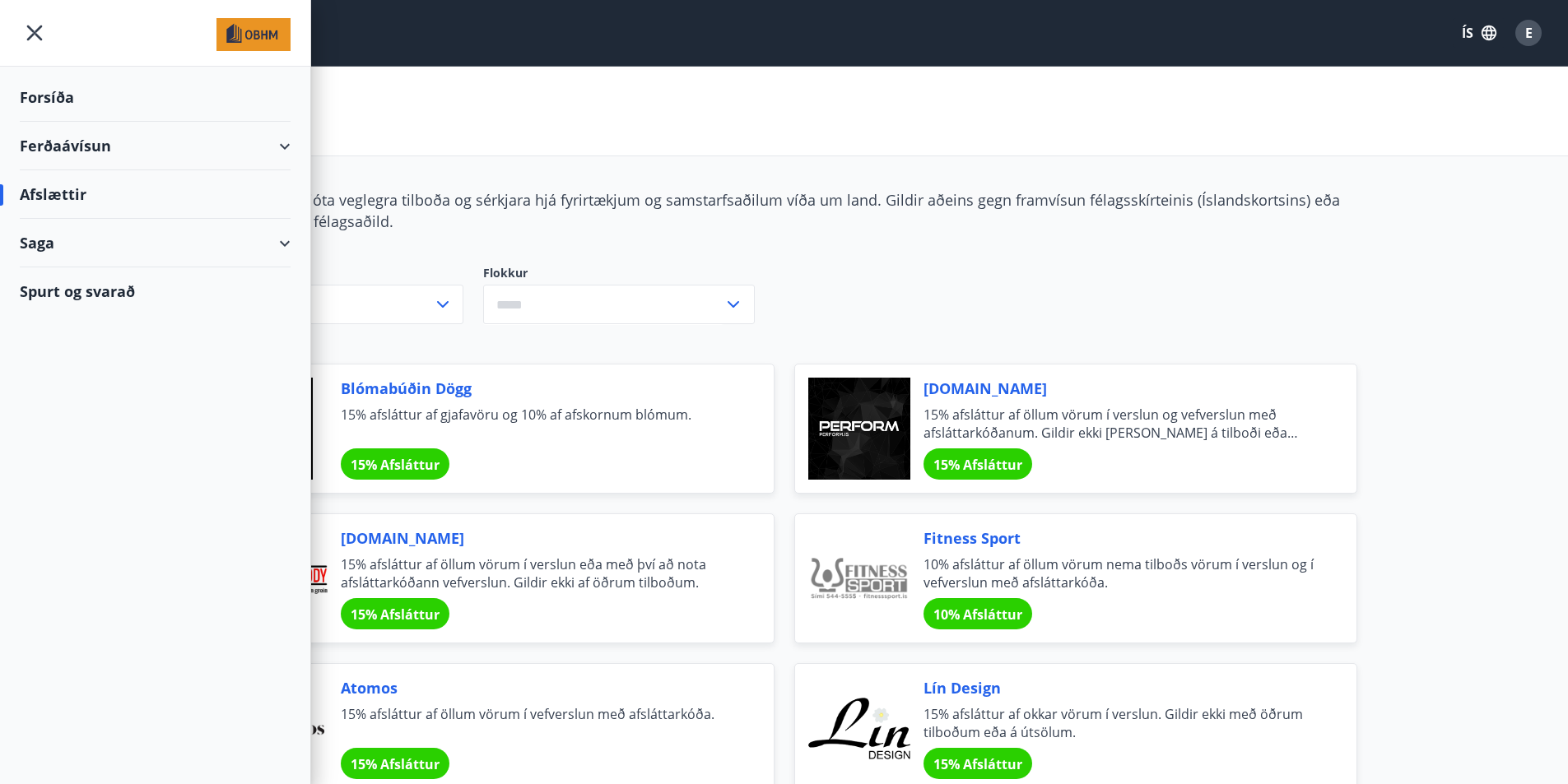
click at [47, 94] on div "Forsíða" at bounding box center [154, 97] width 271 height 49
